Goal: Obtain resource: Obtain resource

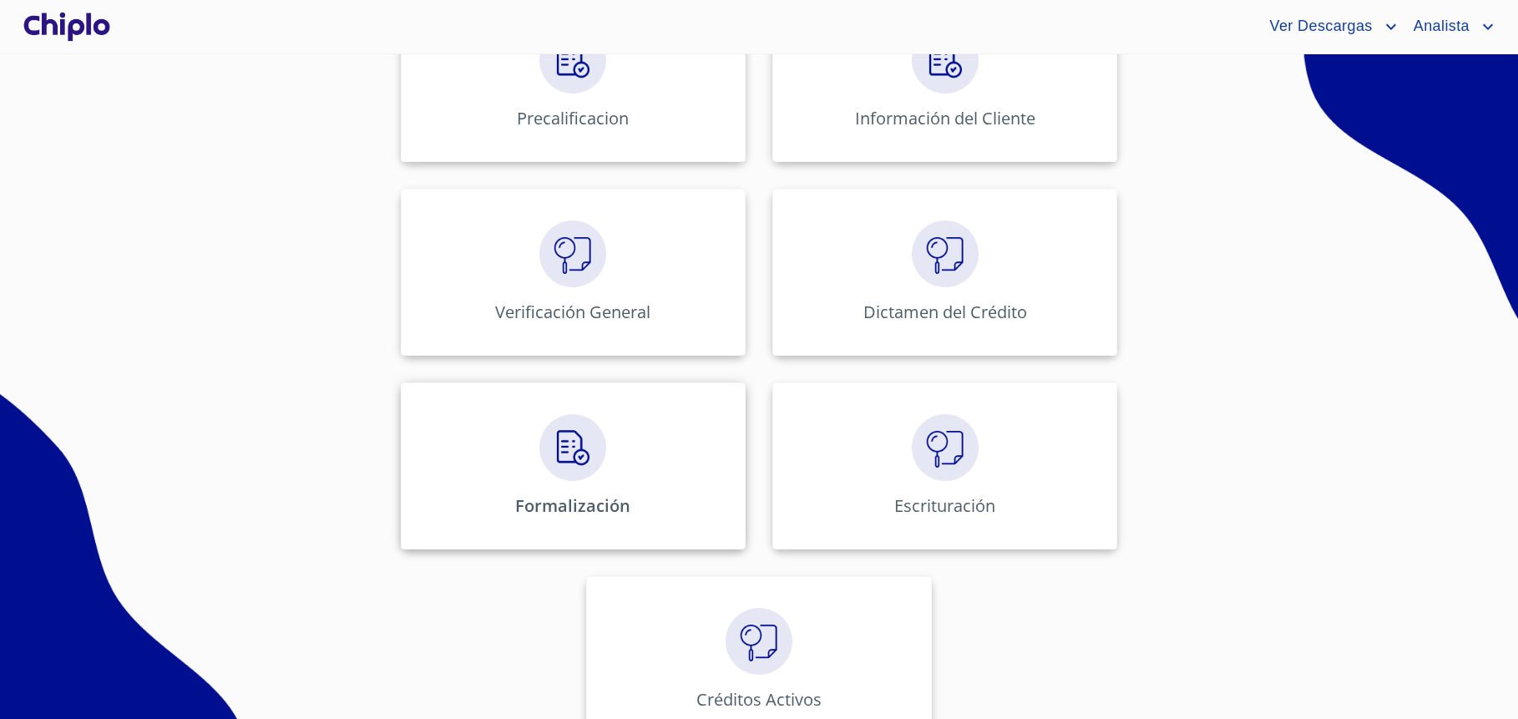
scroll to position [612, 0]
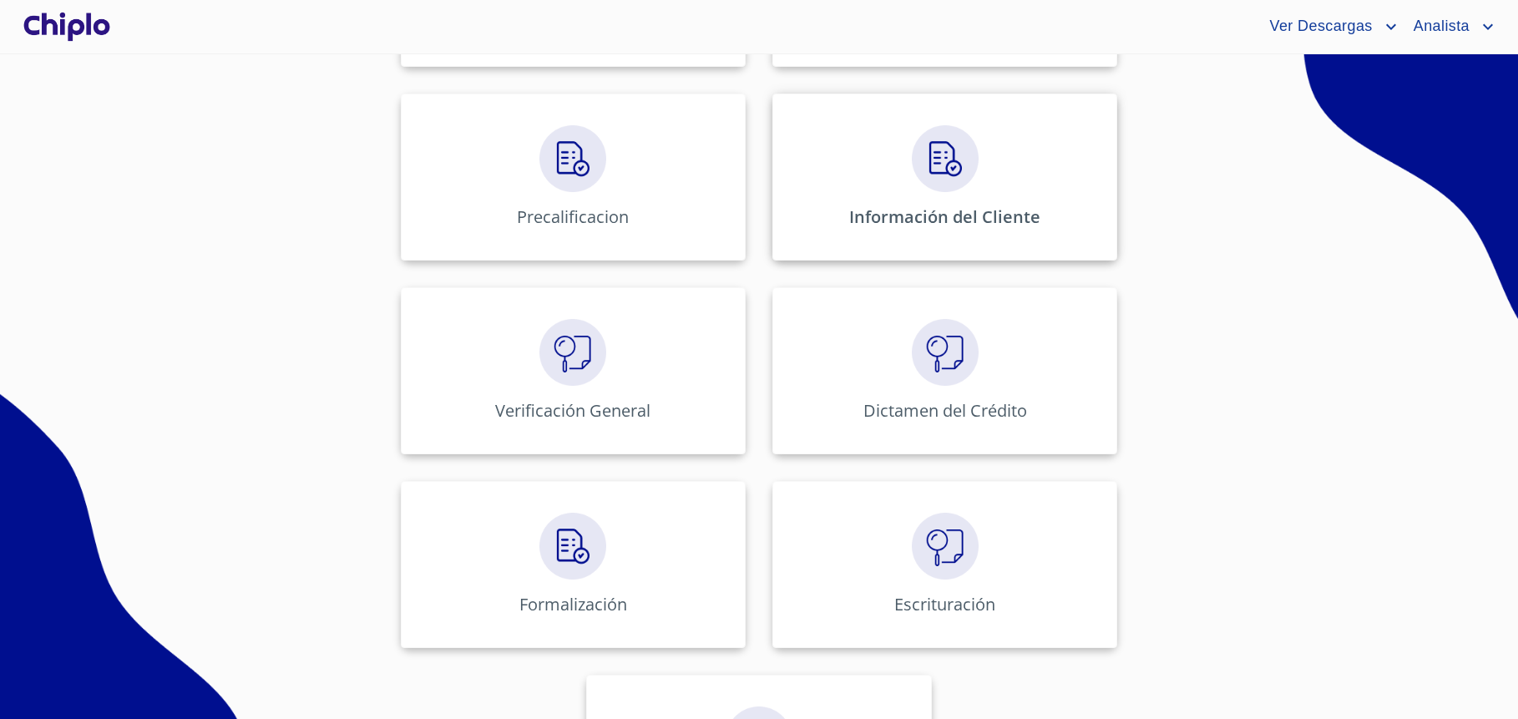
click at [912, 187] on img at bounding box center [945, 158] width 67 height 67
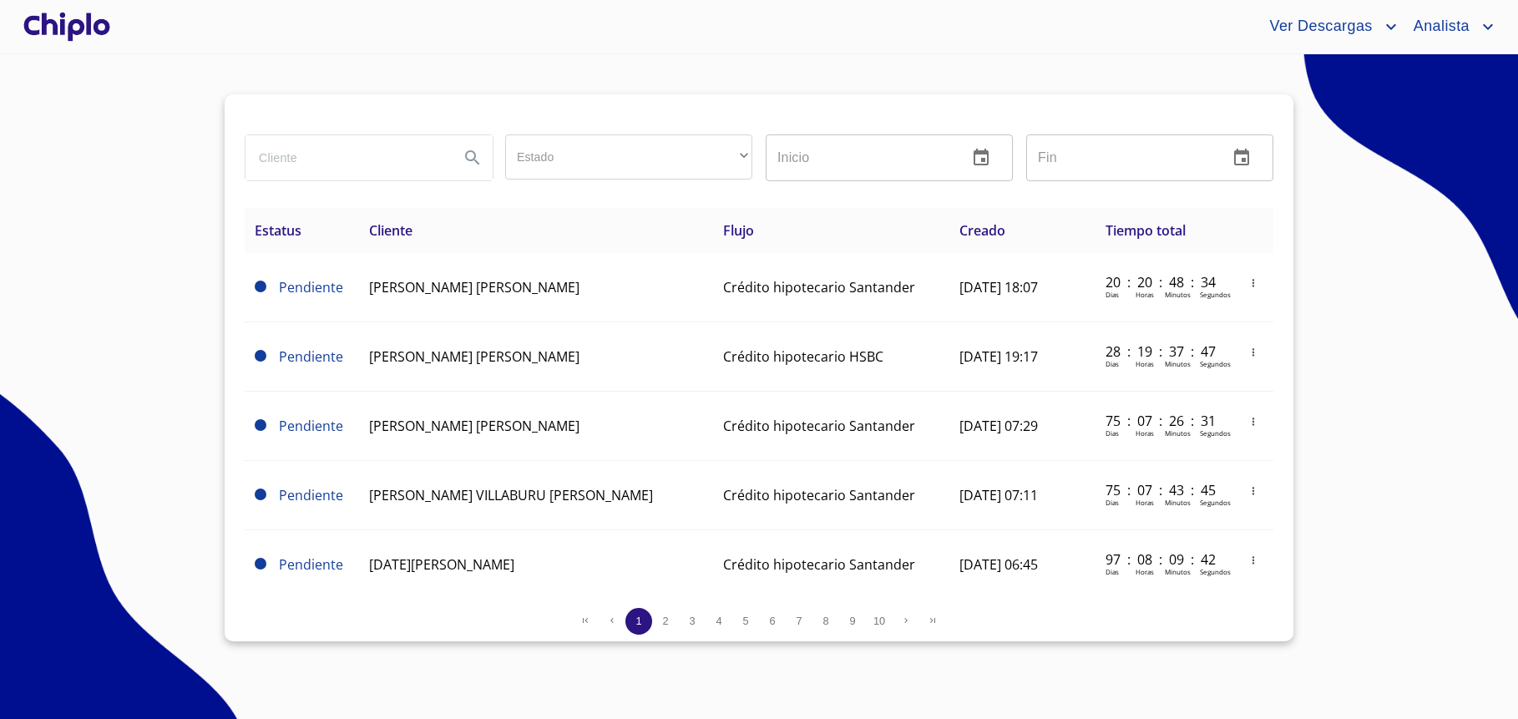
click at [344, 163] on input "search" at bounding box center [346, 157] width 200 height 45
type input "[PERSON_NAME]"
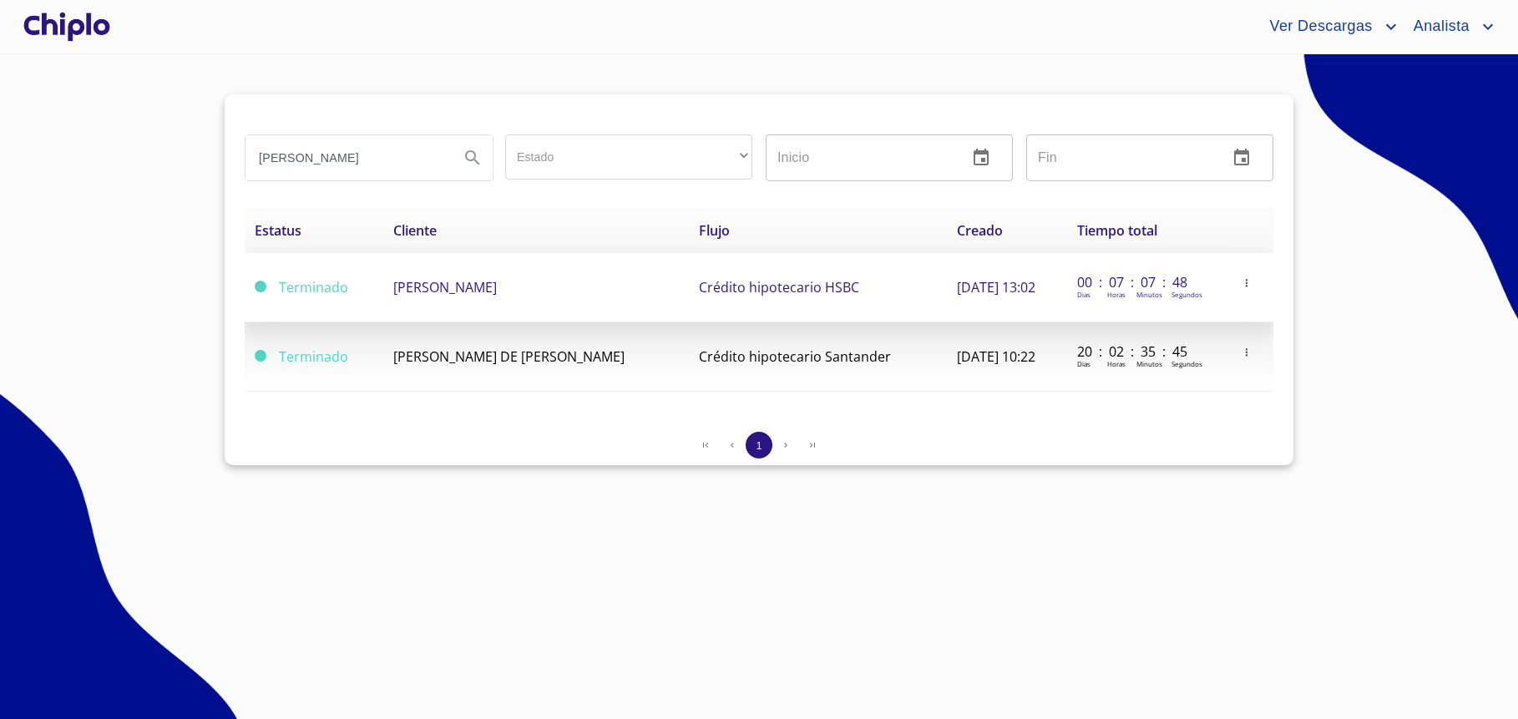
click at [463, 297] on td "[PERSON_NAME]" at bounding box center [536, 287] width 306 height 69
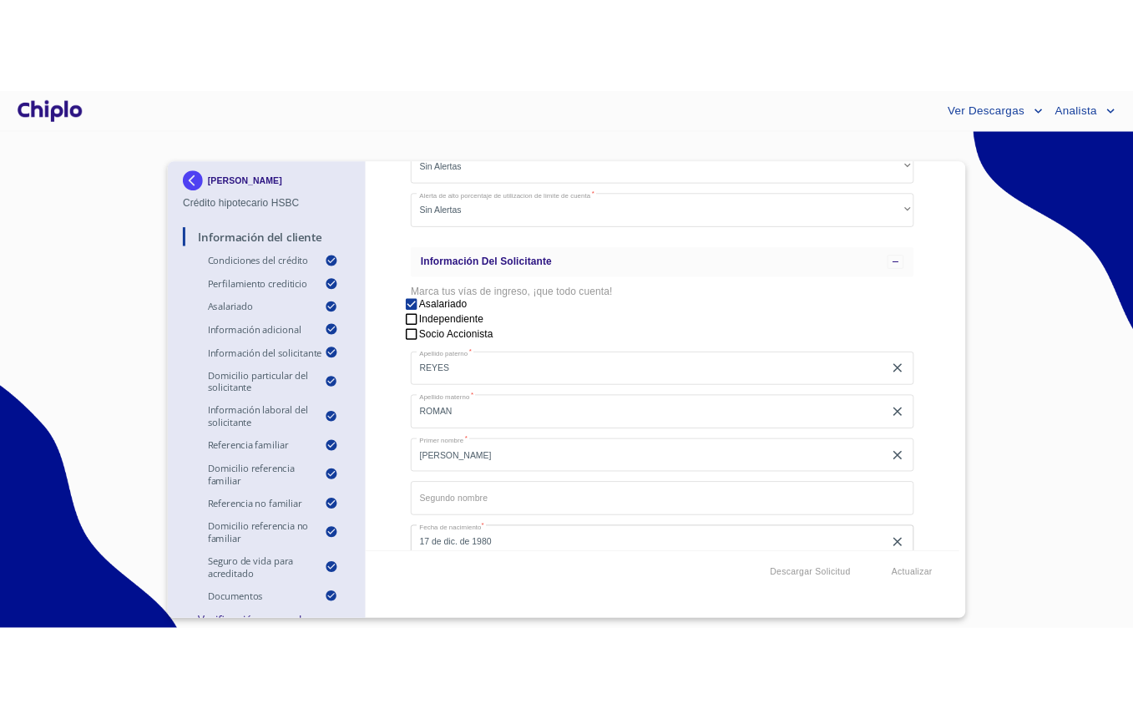
scroll to position [1523, 0]
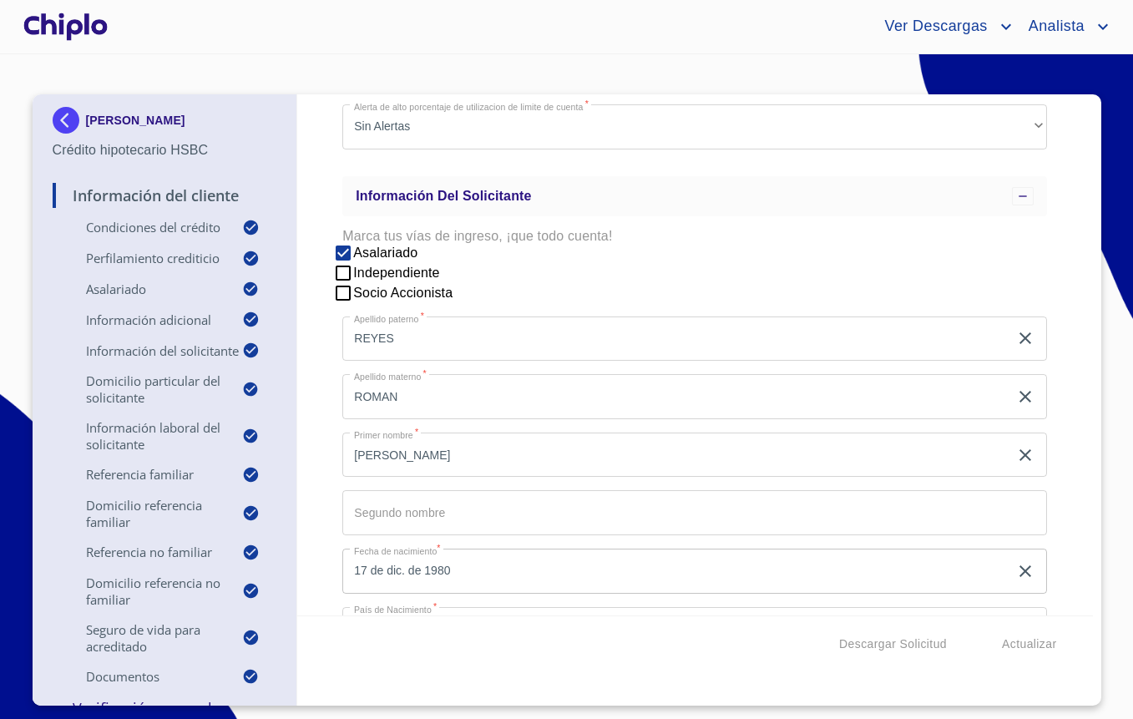
click at [737, 660] on div "Descargar Solicitud Actualizar" at bounding box center [695, 643] width 796 height 57
click at [869, 646] on span "Descargar Solicitud" at bounding box center [893, 644] width 108 height 21
